Goal: Task Accomplishment & Management: Manage account settings

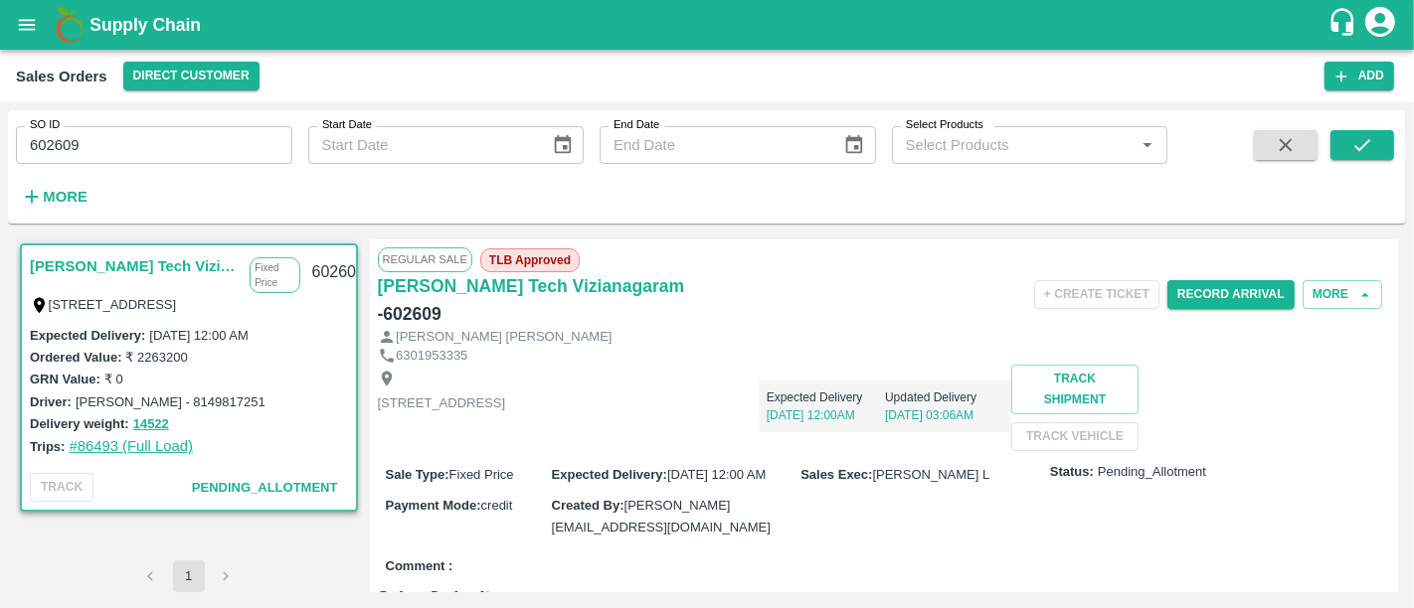
click at [128, 453] on link "#86493 (Full Load)" at bounding box center [131, 446] width 124 height 16
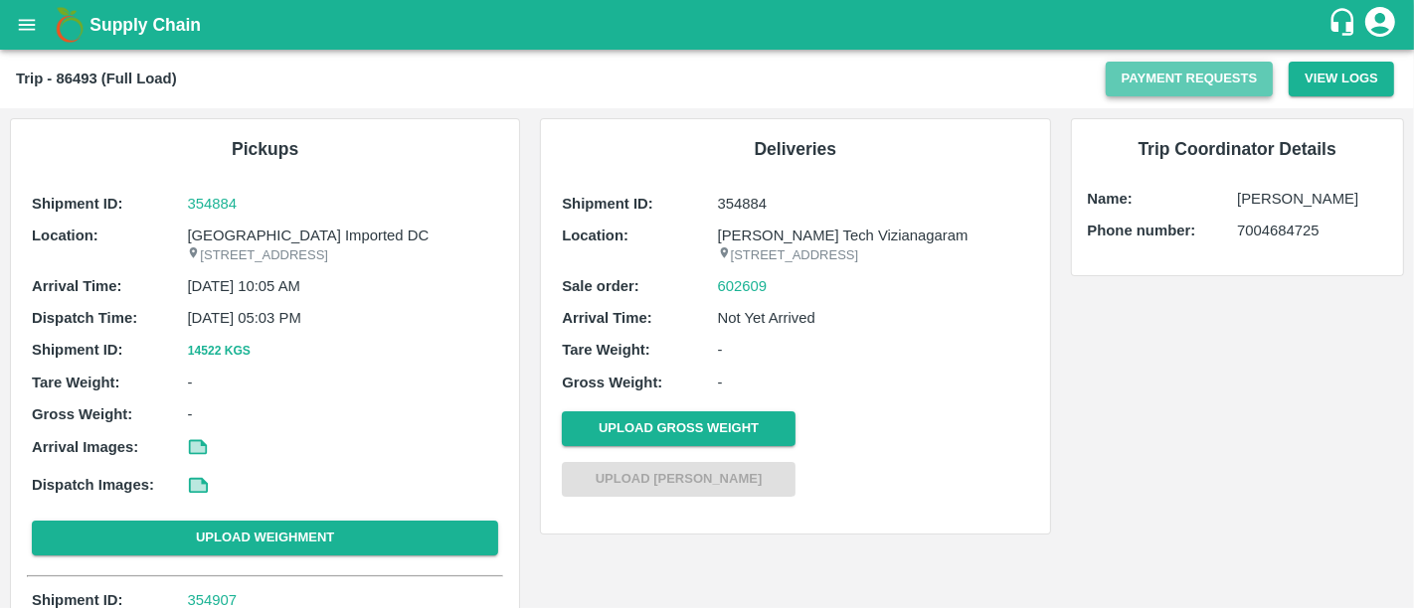
click at [1150, 89] on button "Payment Requests" at bounding box center [1189, 79] width 168 height 35
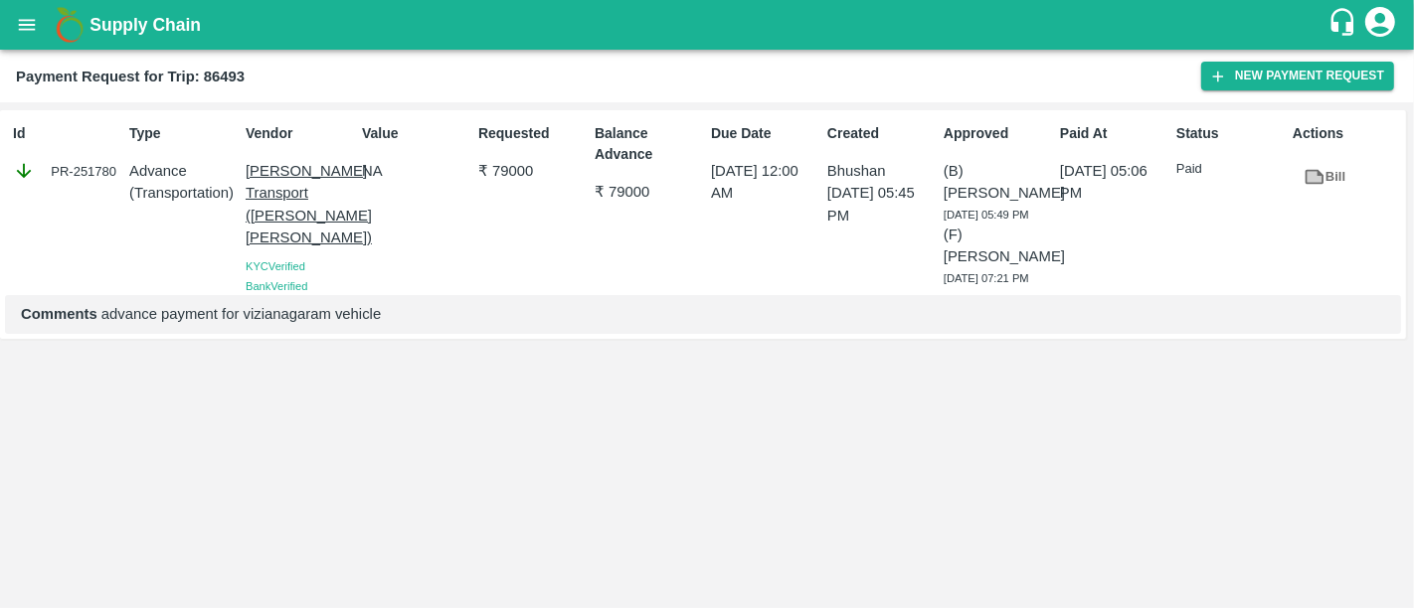
click at [1309, 170] on icon at bounding box center [1314, 177] width 19 height 15
